Goal: Information Seeking & Learning: Check status

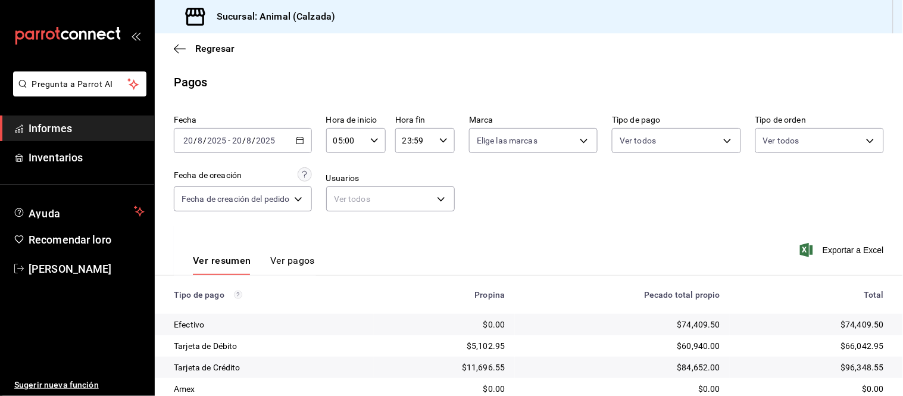
scroll to position [130, 0]
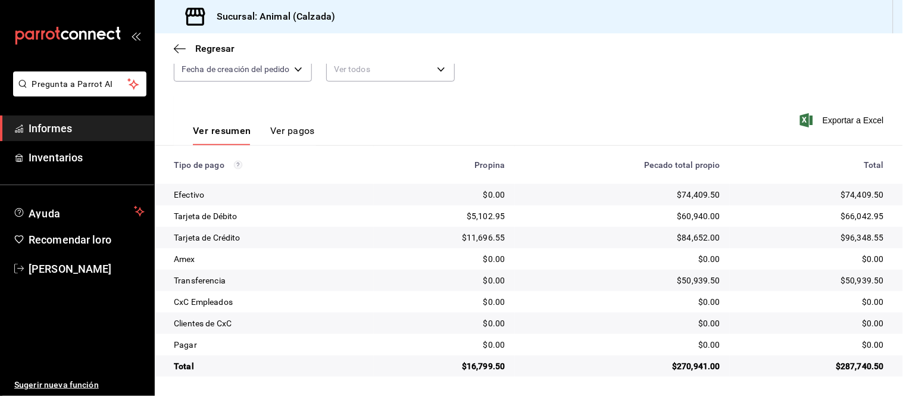
click at [305, 129] on font "Ver pagos" at bounding box center [292, 130] width 45 height 11
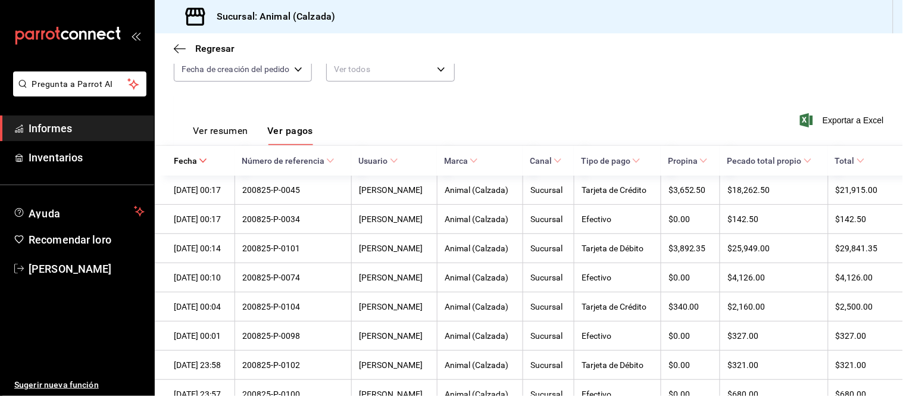
click at [243, 129] on font "Ver resumen" at bounding box center [220, 130] width 55 height 11
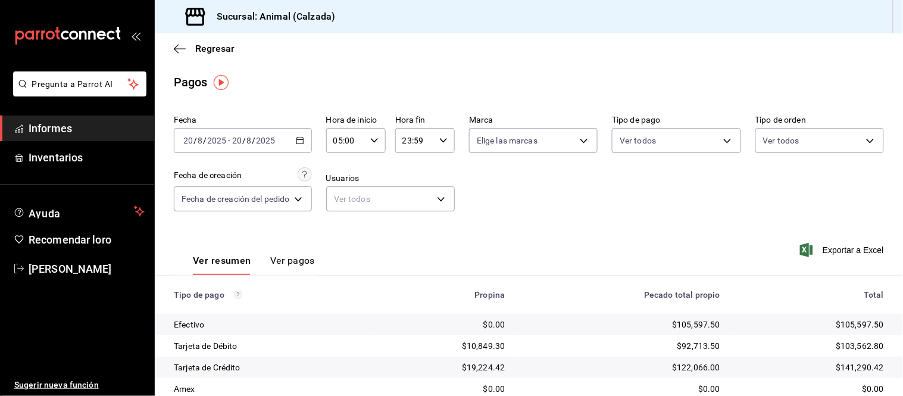
click at [299, 146] on div "2025-08-20 20 / 8 / 2025 - 2025-08-20 20 / 8 / 2025" at bounding box center [243, 140] width 138 height 25
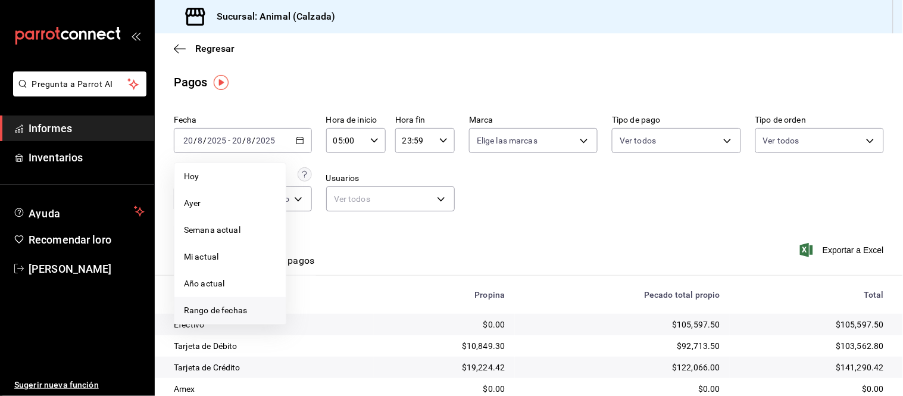
click at [231, 302] on li "Rango de fechas" at bounding box center [229, 310] width 111 height 27
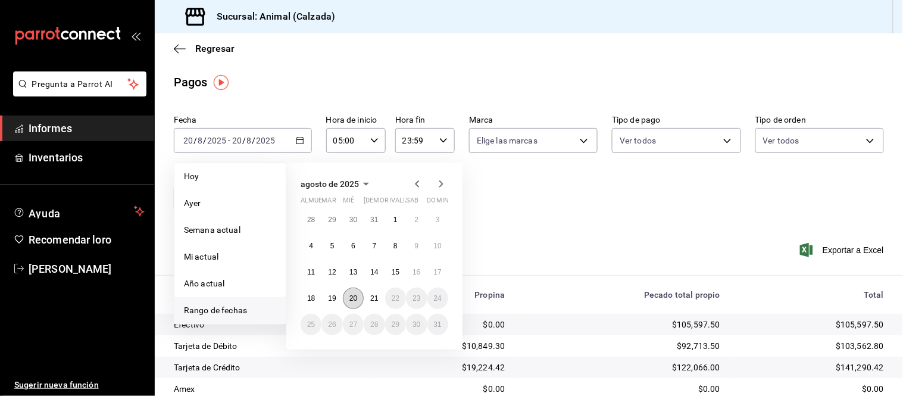
click at [351, 302] on button "20" at bounding box center [353, 298] width 21 height 21
click at [368, 295] on button "21" at bounding box center [374, 298] width 21 height 21
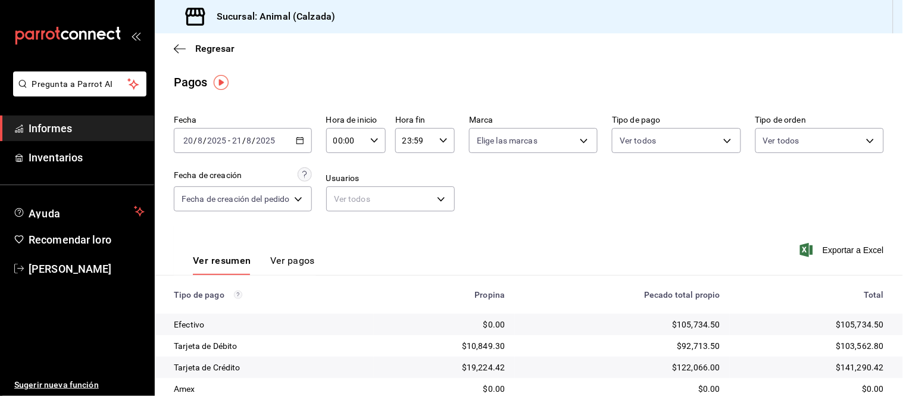
click at [370, 139] on div "00:00 Hora de inicio" at bounding box center [356, 140] width 60 height 25
click at [343, 240] on button "05" at bounding box center [342, 248] width 24 height 24
type input "05:00"
click at [286, 234] on div at bounding box center [451, 198] width 903 height 396
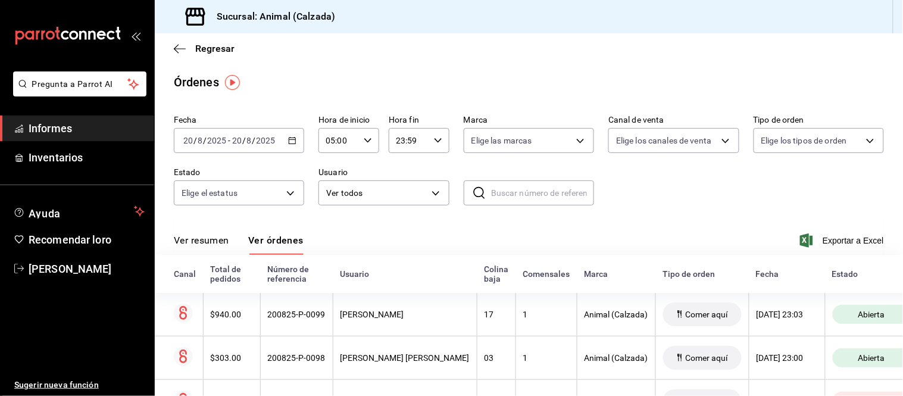
drag, startPoint x: 221, startPoint y: 240, endPoint x: 219, endPoint y: 227, distance: 12.6
click at [221, 240] on font "Ver resumen" at bounding box center [201, 240] width 55 height 11
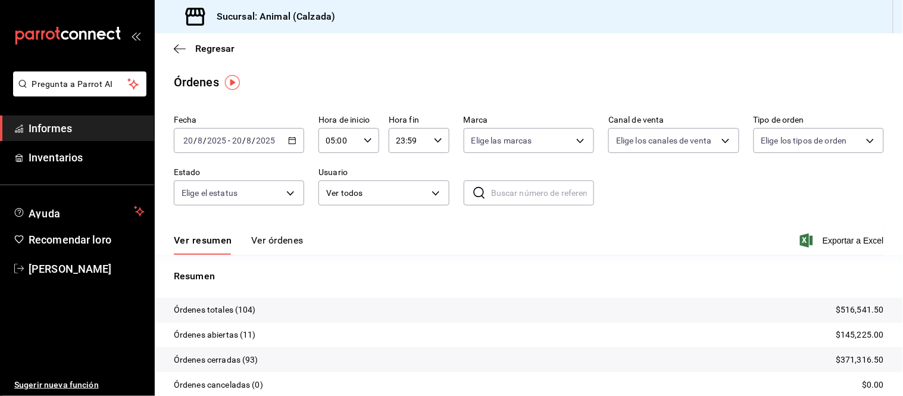
click at [273, 246] on font "Ver órdenes" at bounding box center [277, 240] width 52 height 11
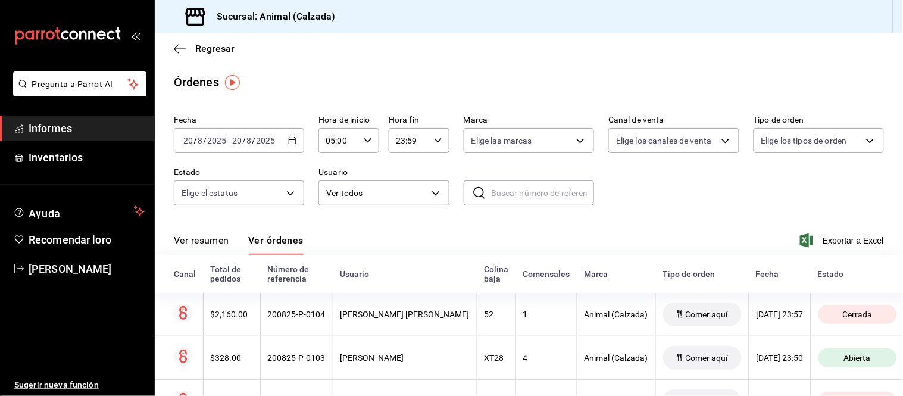
click at [216, 247] on button "Ver resumen" at bounding box center [201, 244] width 55 height 21
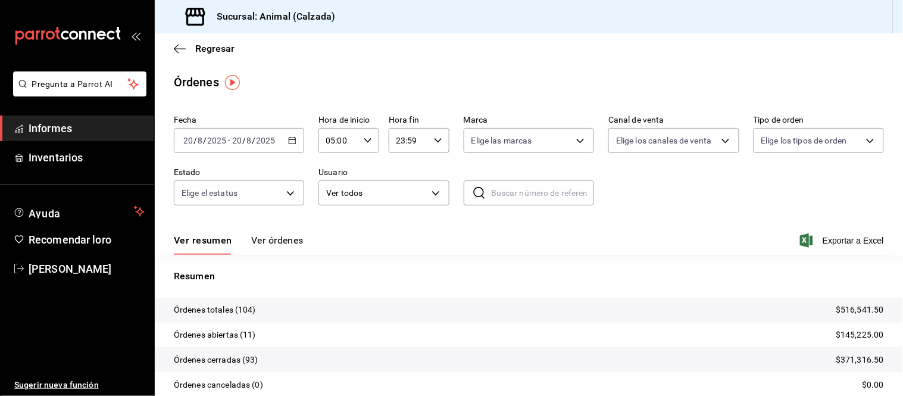
drag, startPoint x: 294, startPoint y: 138, endPoint x: 306, endPoint y: 146, distance: 14.2
click at [294, 139] on icon "button" at bounding box center [292, 140] width 8 height 8
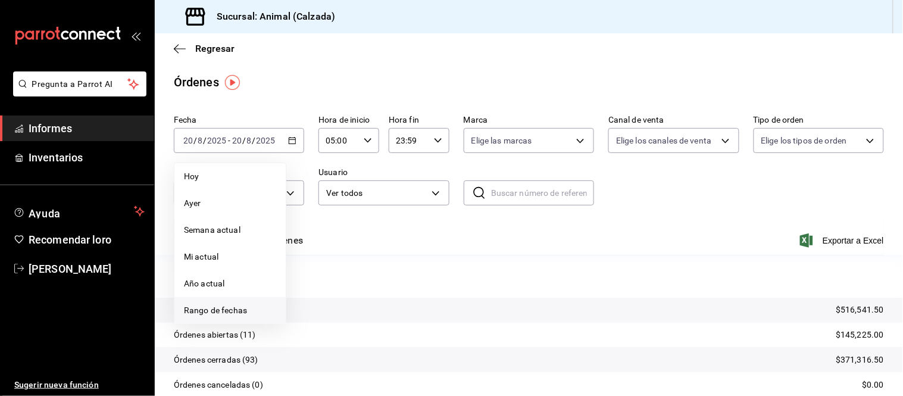
click at [252, 305] on span "Rango de fechas" at bounding box center [230, 310] width 92 height 13
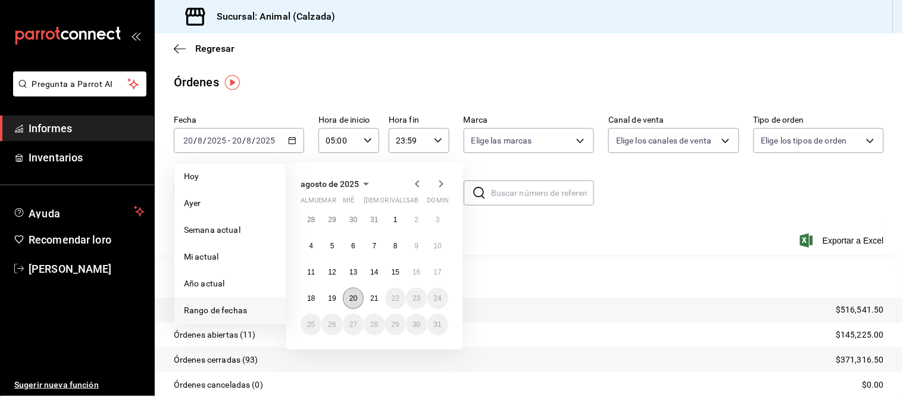
click at [355, 301] on font "20" at bounding box center [353, 298] width 8 height 8
click at [367, 298] on button "21" at bounding box center [374, 298] width 21 height 21
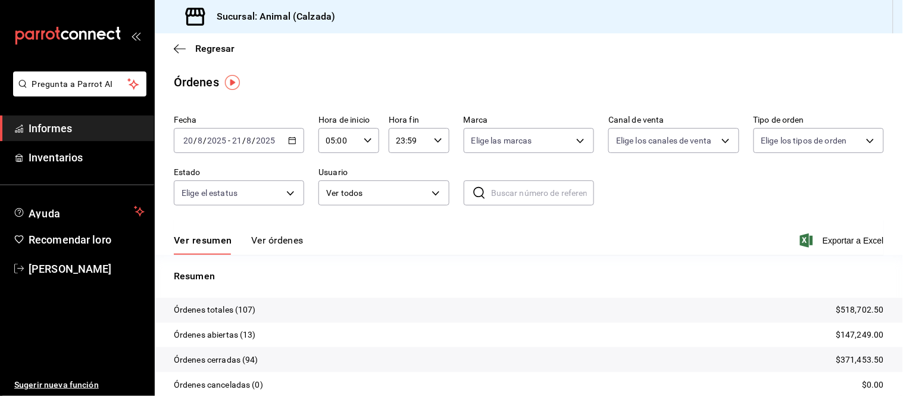
click at [370, 228] on div "Ver resumen Ver órdenes Exportar a Excel" at bounding box center [529, 237] width 710 height 35
click at [274, 242] on font "Ver órdenes" at bounding box center [277, 240] width 52 height 11
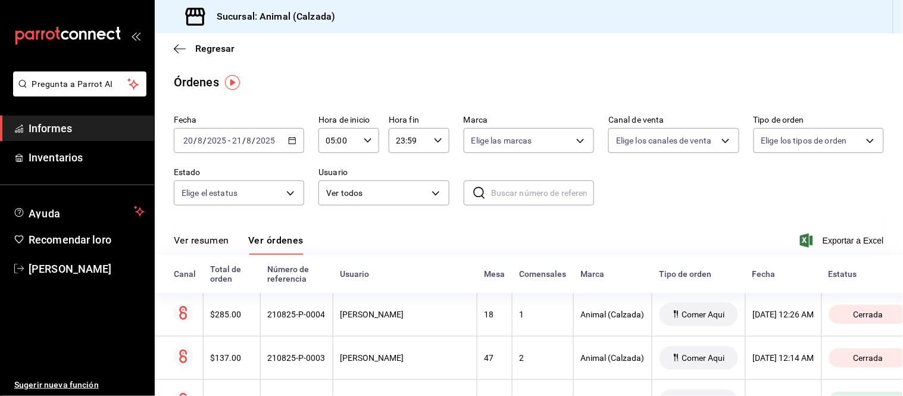
click at [213, 242] on font "Ver resumen" at bounding box center [201, 240] width 55 height 11
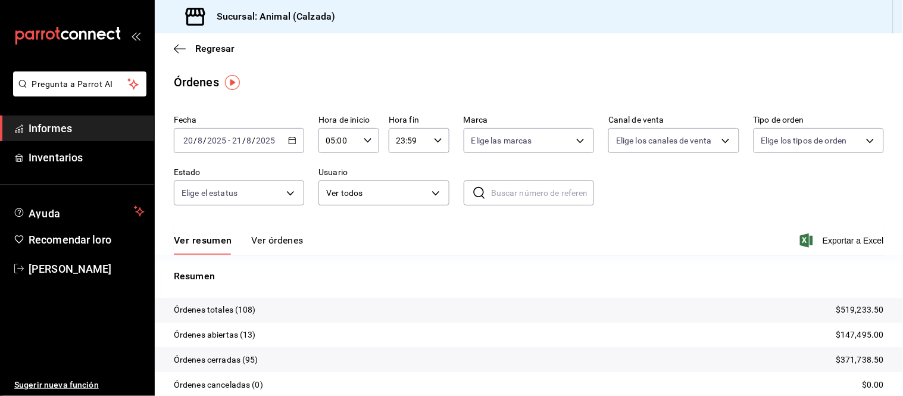
click at [280, 231] on div "Ver resumen Ver órdenes Exportar a Excel" at bounding box center [529, 237] width 710 height 35
click at [280, 247] on button "Ver órdenes" at bounding box center [277, 244] width 52 height 21
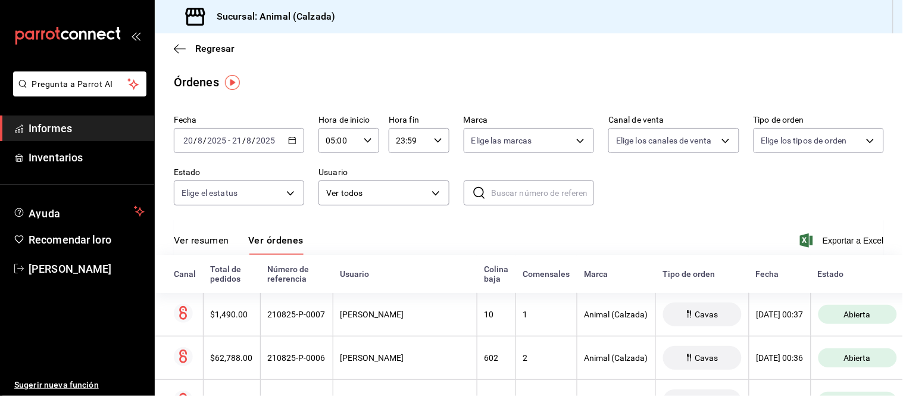
click at [227, 241] on font "Ver resumen" at bounding box center [201, 240] width 55 height 11
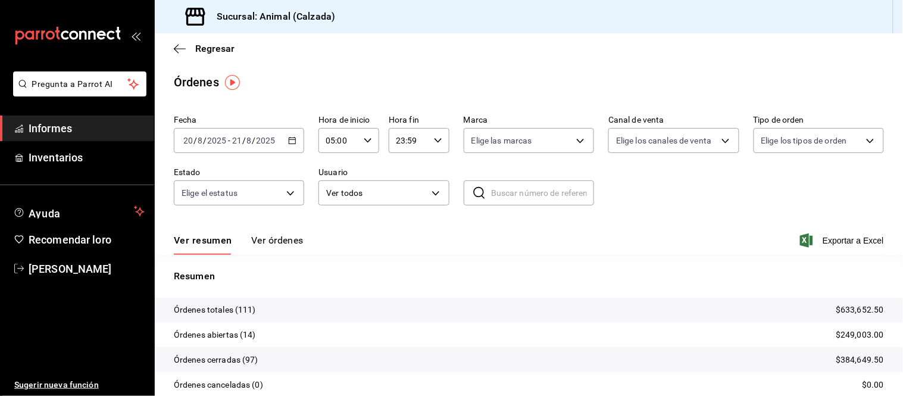
click at [274, 242] on font "Ver órdenes" at bounding box center [277, 240] width 52 height 11
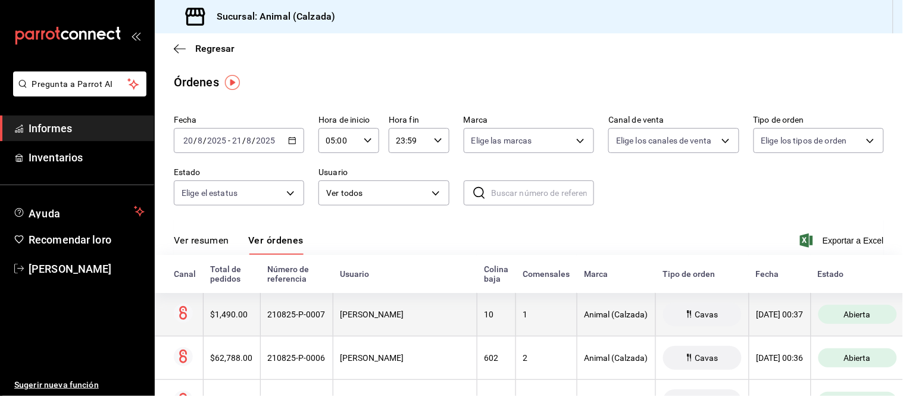
click at [397, 323] on th "[PERSON_NAME]" at bounding box center [405, 314] width 144 height 43
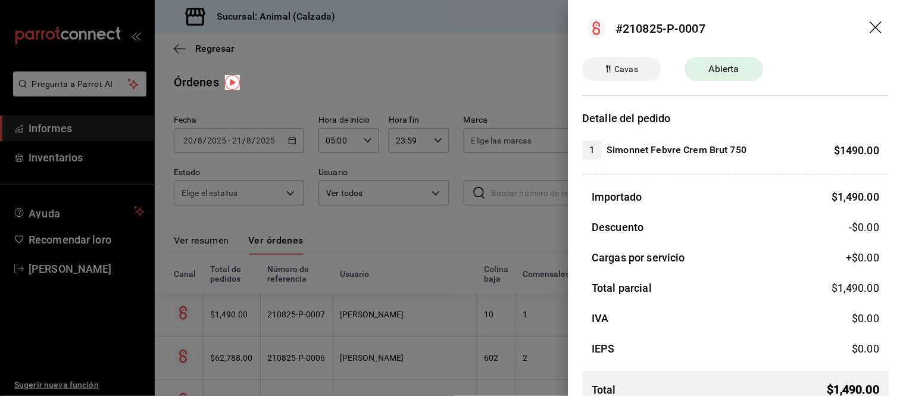
click at [220, 244] on div at bounding box center [451, 198] width 903 height 396
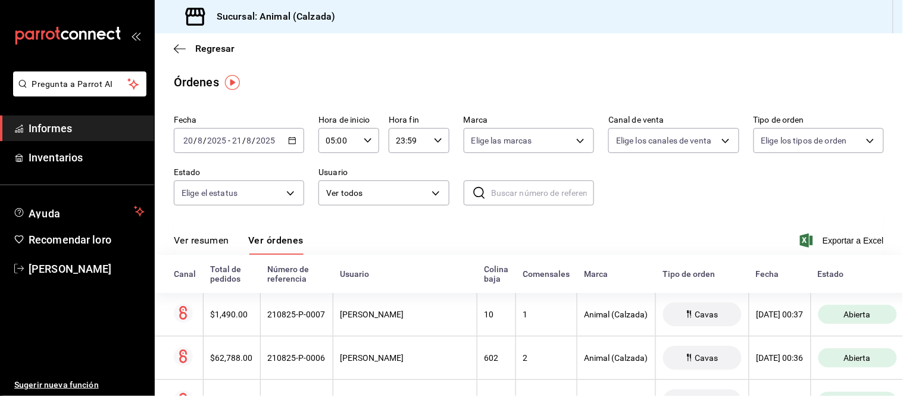
click at [220, 240] on font "Ver resumen" at bounding box center [201, 240] width 55 height 11
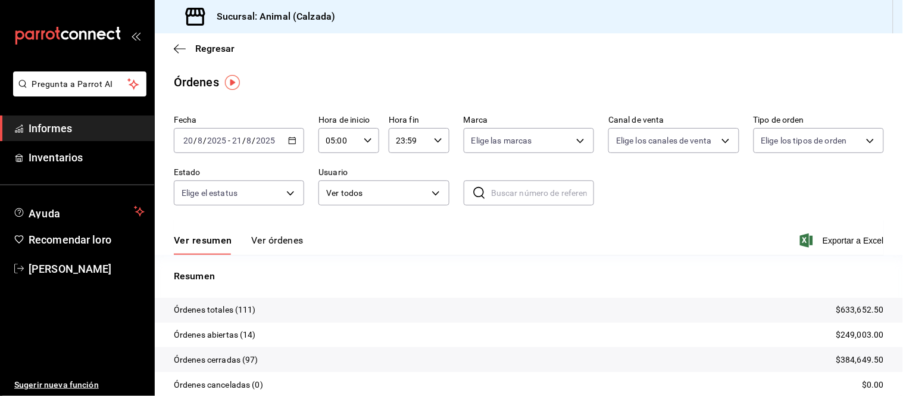
click at [280, 238] on font "Ver órdenes" at bounding box center [277, 240] width 52 height 11
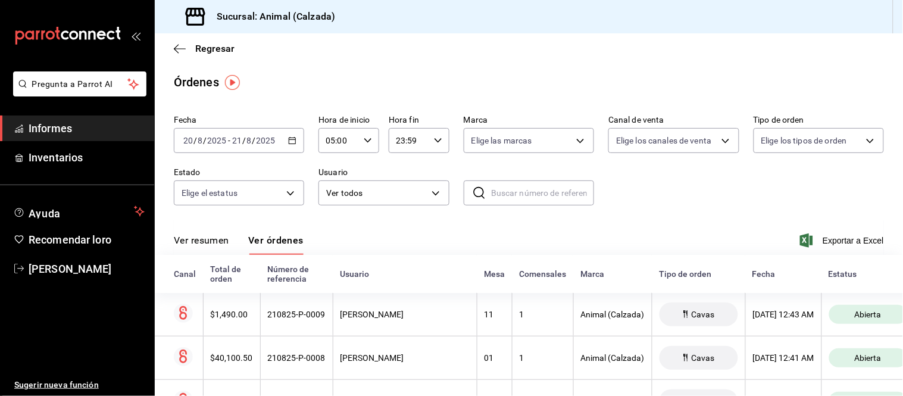
click at [229, 242] on font "Ver resumen" at bounding box center [201, 240] width 55 height 11
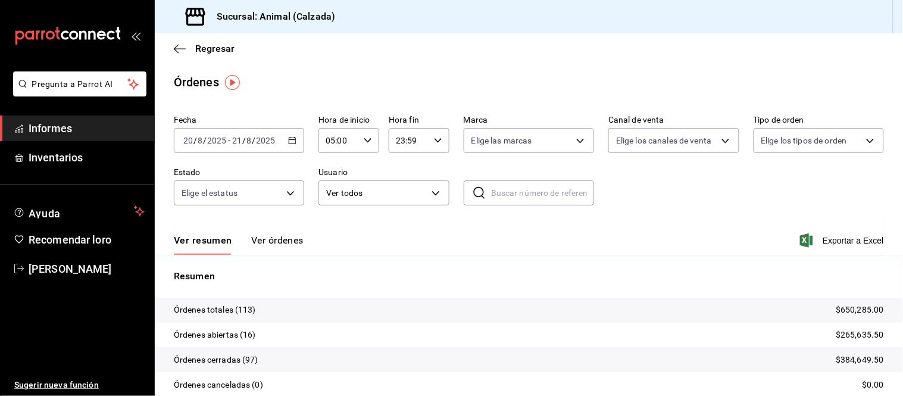
click at [269, 240] on font "Ver órdenes" at bounding box center [277, 240] width 52 height 11
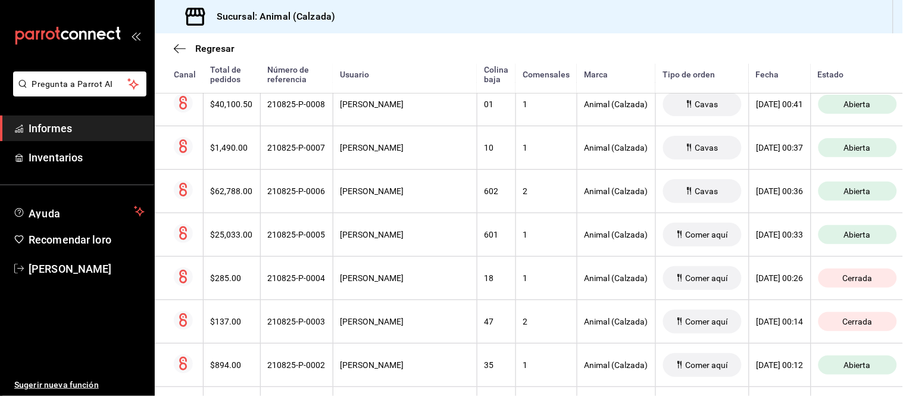
scroll to position [66, 0]
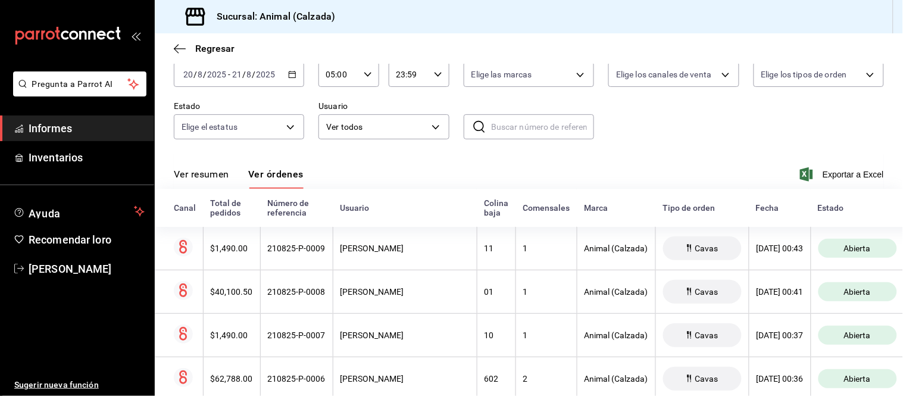
click at [217, 169] on font "Ver resumen" at bounding box center [201, 173] width 55 height 11
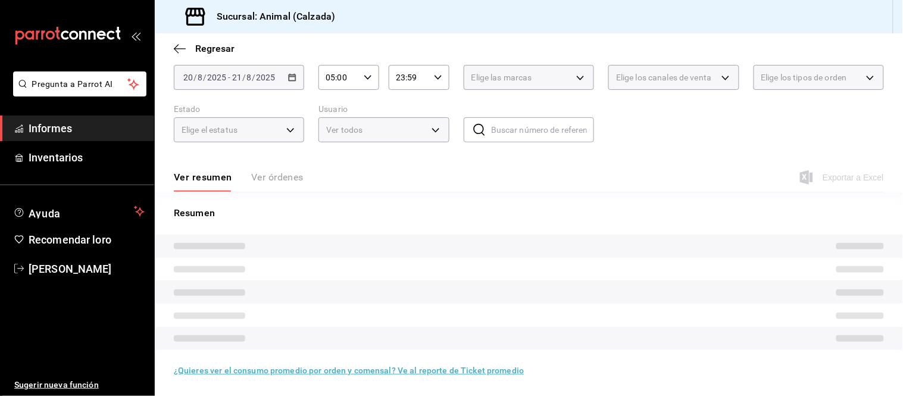
scroll to position [66, 0]
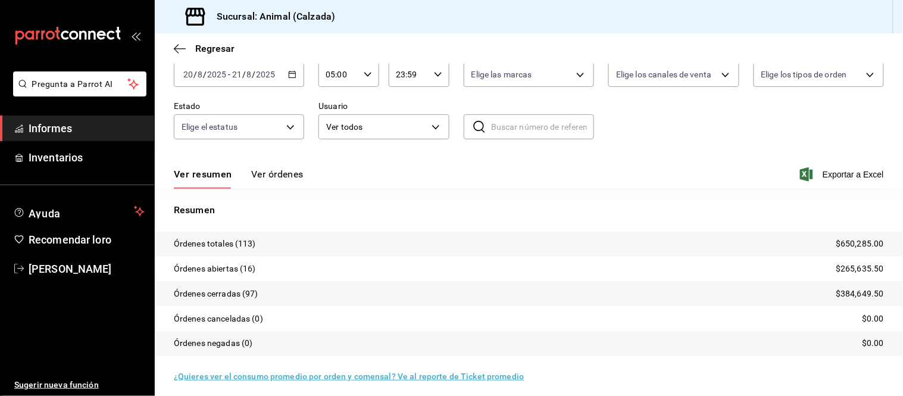
click at [264, 176] on font "Ver órdenes" at bounding box center [277, 173] width 52 height 11
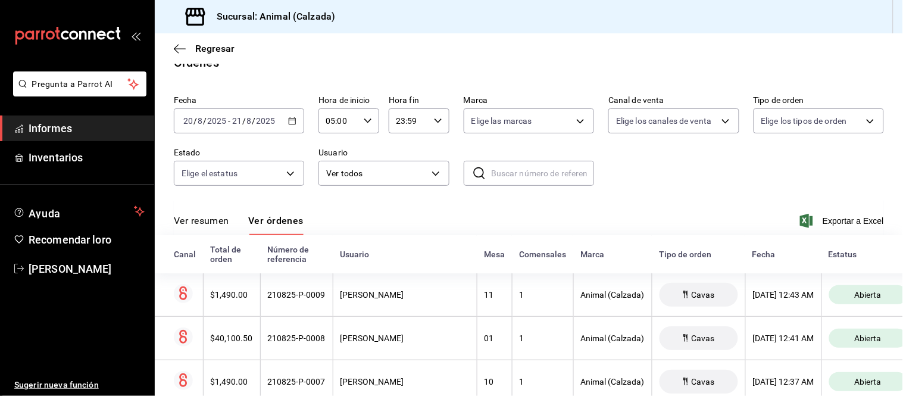
scroll to position [66, 0]
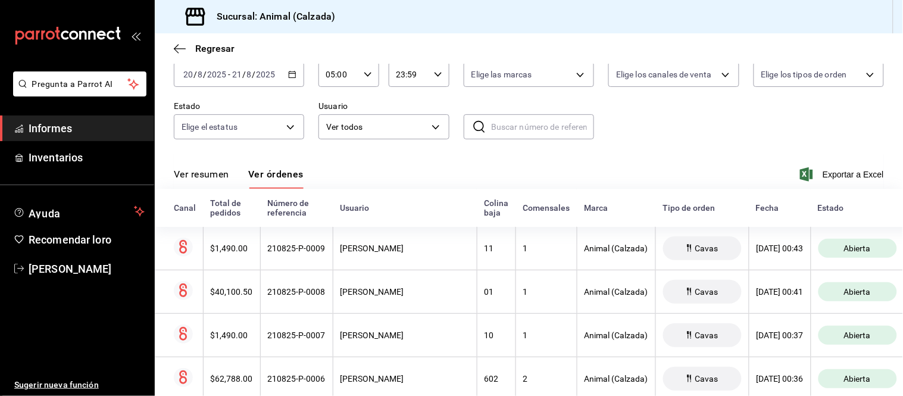
click at [201, 171] on font "Ver resumen" at bounding box center [201, 173] width 55 height 11
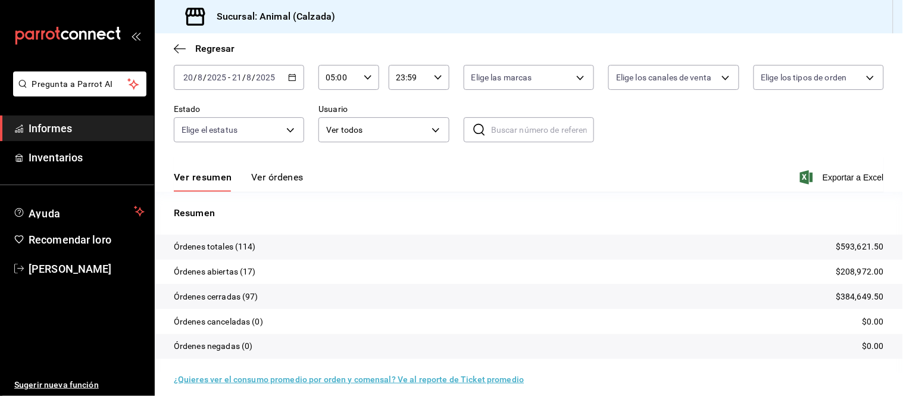
scroll to position [66, 0]
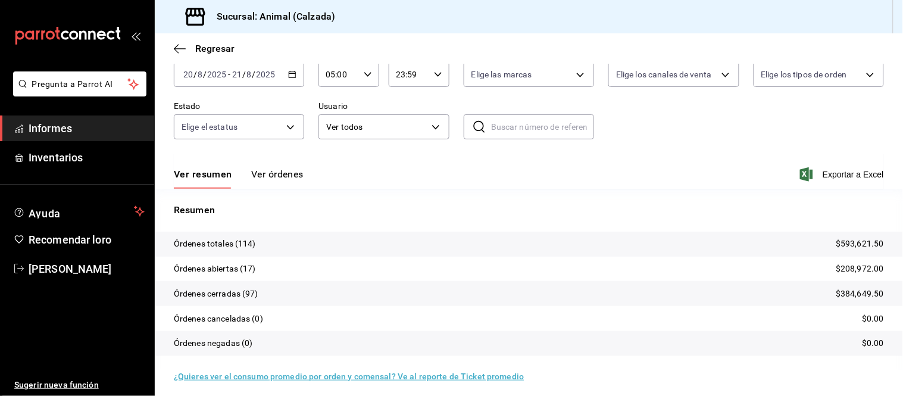
click at [278, 169] on font "Ver órdenes" at bounding box center [277, 173] width 52 height 11
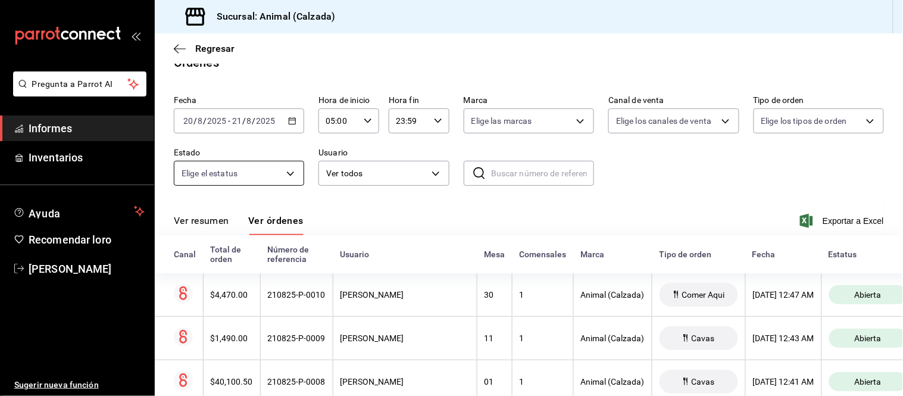
scroll to position [66, 0]
